Goal: Obtain resource: Obtain resource

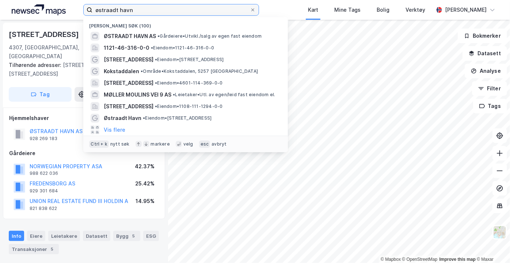
drag, startPoint x: 139, startPoint y: 8, endPoint x: 64, endPoint y: 5, distance: 74.7
click at [64, 5] on div "østraadt havn Nylige søk (100) ØSTRAADT HAVN AS • Gårdeiere • [GEOGRAPHIC_DATA]…" at bounding box center [255, 10] width 510 height 20
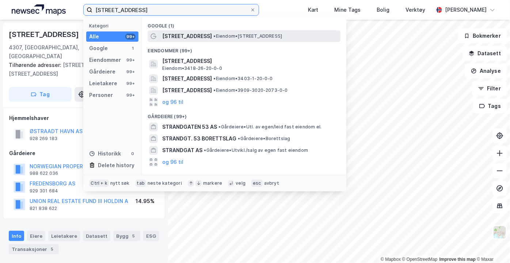
type input "[STREET_ADDRESS]"
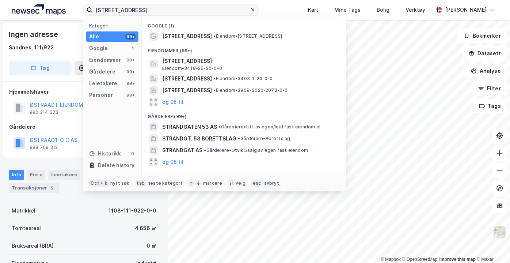
click at [254, 8] on span at bounding box center [253, 10] width 6 height 6
click at [250, 8] on input "[STREET_ADDRESS]" at bounding box center [171, 9] width 158 height 11
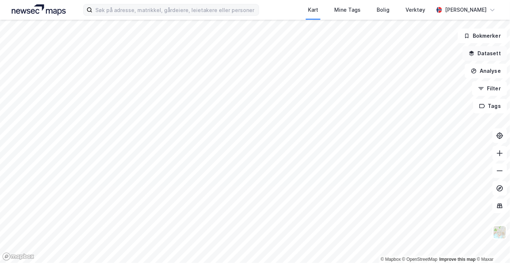
click at [477, 57] on button "Datasett" at bounding box center [485, 53] width 45 height 15
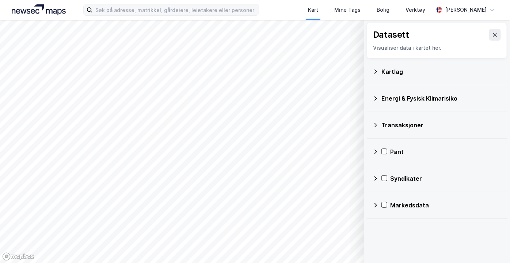
click at [375, 73] on icon at bounding box center [376, 72] width 6 height 6
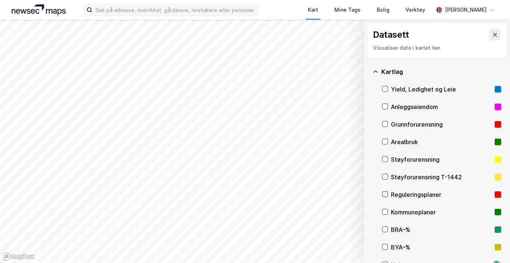
click at [385, 195] on icon at bounding box center [385, 194] width 4 height 3
click at [493, 36] on icon at bounding box center [495, 35] width 4 height 4
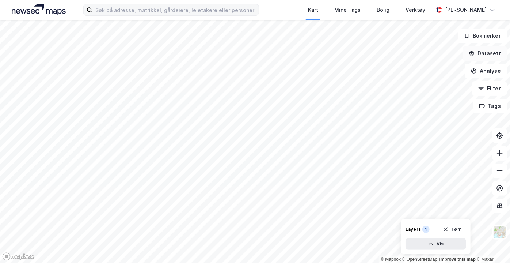
click at [495, 52] on button "Datasett" at bounding box center [485, 53] width 45 height 15
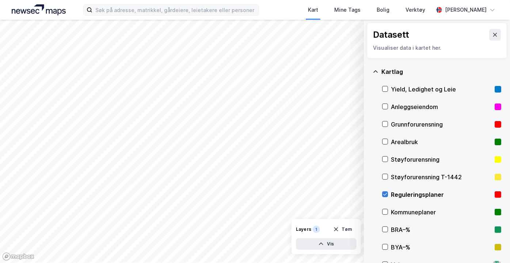
click at [387, 193] on icon at bounding box center [385, 194] width 5 height 5
click at [491, 38] on button at bounding box center [495, 35] width 12 height 12
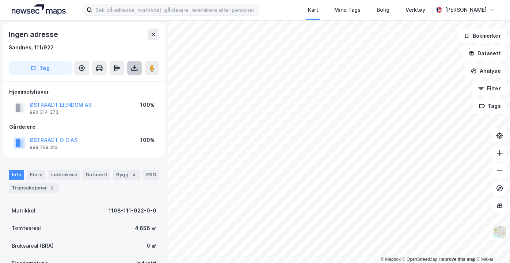
click at [135, 70] on icon at bounding box center [135, 69] width 6 height 3
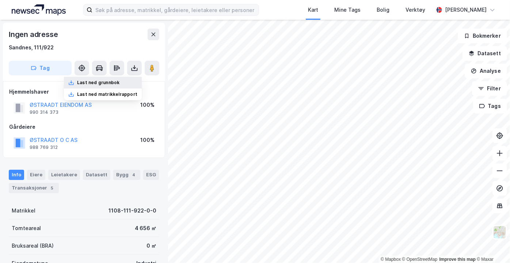
click at [130, 83] on div "Last ned grunnbok" at bounding box center [103, 83] width 78 height 12
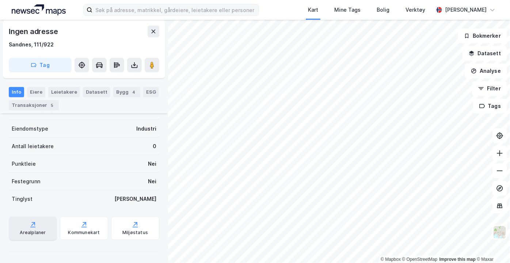
click at [39, 231] on div "Arealplaner" at bounding box center [33, 233] width 26 height 6
